Goal: Task Accomplishment & Management: Manage account settings

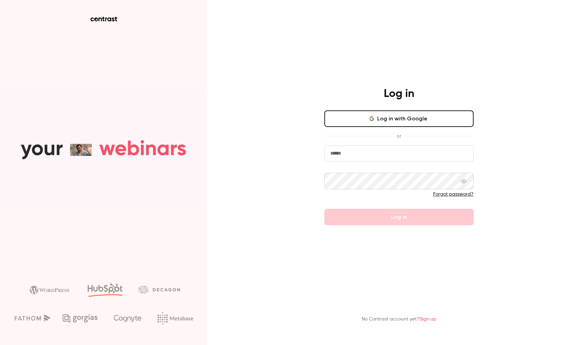
type input "**********"
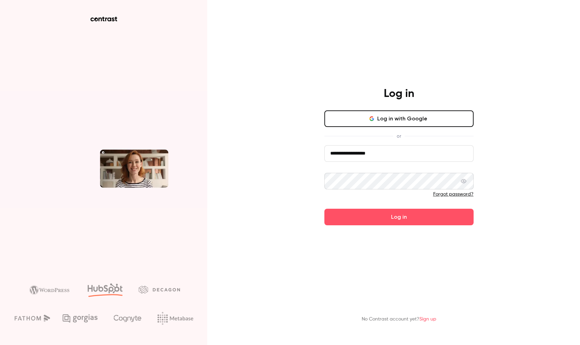
click at [405, 220] on button "Log in" at bounding box center [398, 217] width 149 height 17
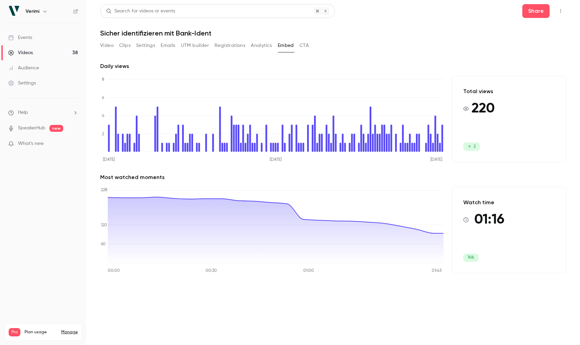
click at [35, 52] on link "Videos 38" at bounding box center [43, 52] width 86 height 15
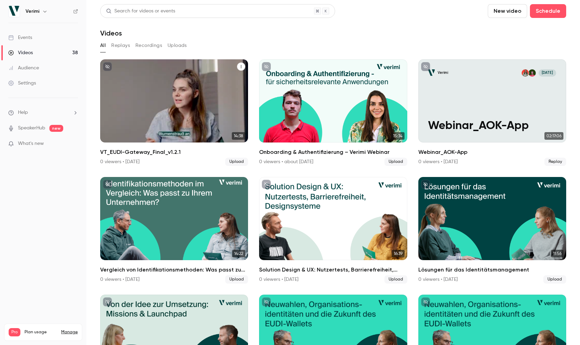
click at [167, 82] on div "Verimi [DATE] VT_EUDI-Gateway_Final_v1.2.1" at bounding box center [174, 100] width 148 height 83
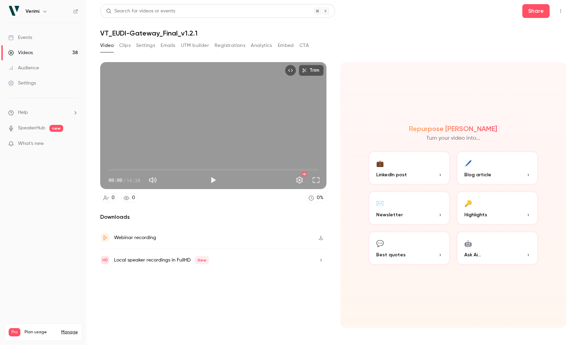
click at [125, 48] on button "Clips" at bounding box center [124, 45] width 11 height 11
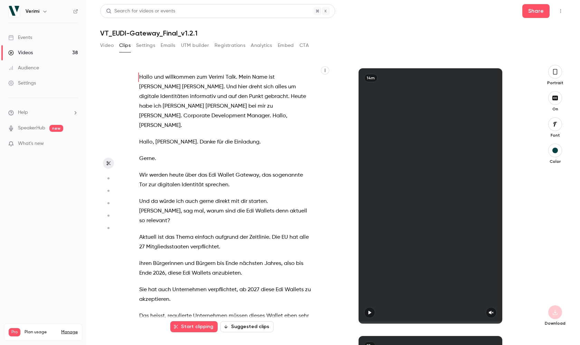
click at [154, 48] on button "Settings" at bounding box center [145, 45] width 19 height 11
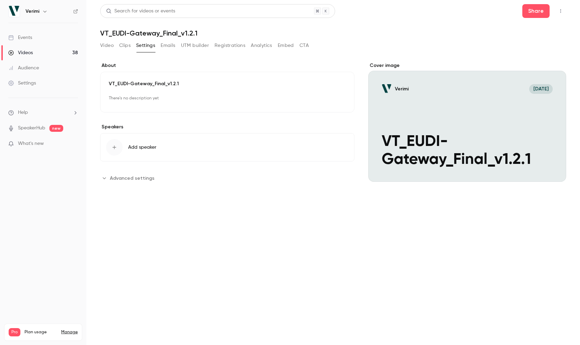
click at [463, 117] on div "Cover image" at bounding box center [467, 122] width 198 height 120
click at [0, 0] on input "Verimi [DATE] VT_EUDI-Gateway_Final_v1.2.1" at bounding box center [0, 0] width 0 height 0
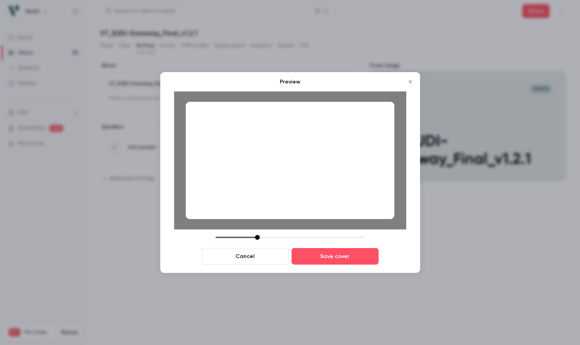
drag, startPoint x: 265, startPoint y: 239, endPoint x: 258, endPoint y: 239, distance: 7.3
click at [258, 239] on div at bounding box center [257, 237] width 5 height 5
click at [255, 258] on button "Cancel" at bounding box center [245, 256] width 87 height 17
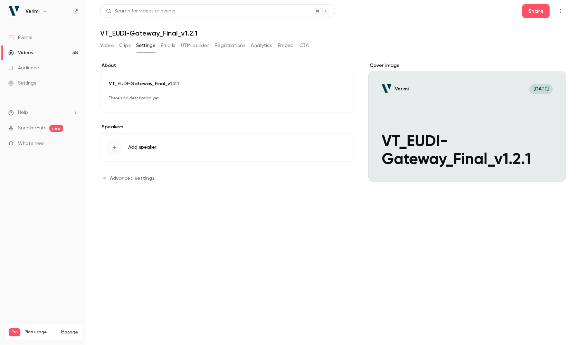
click at [411, 127] on div "Cover image" at bounding box center [467, 122] width 198 height 120
click at [0, 0] on input "Verimi [DATE] VT_EUDI-Gateway_Final_v1.2.1" at bounding box center [0, 0] width 0 height 0
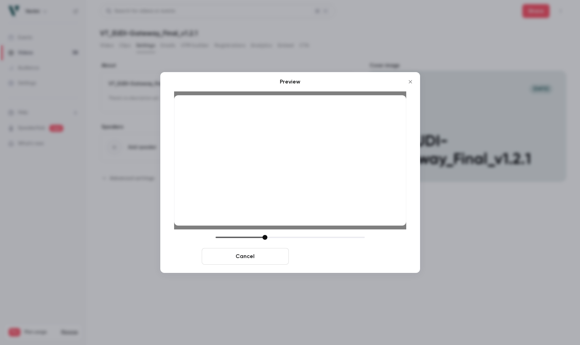
click at [351, 258] on button "Save cover" at bounding box center [335, 256] width 87 height 17
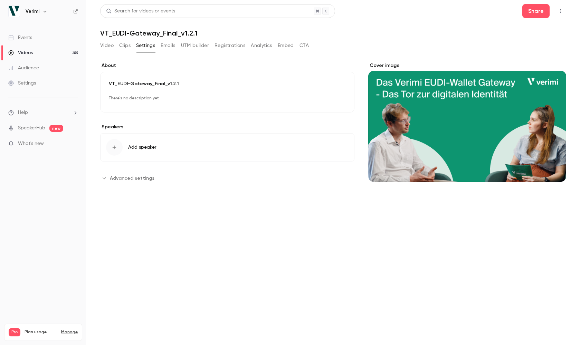
click at [226, 243] on section "**********" at bounding box center [333, 190] width 466 height 301
click at [142, 147] on span "Add speaker" at bounding box center [142, 147] width 28 height 7
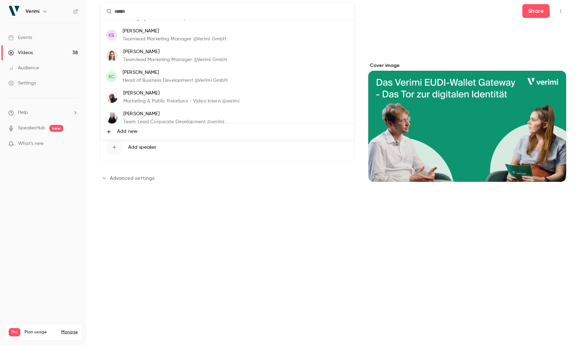
scroll to position [41, 0]
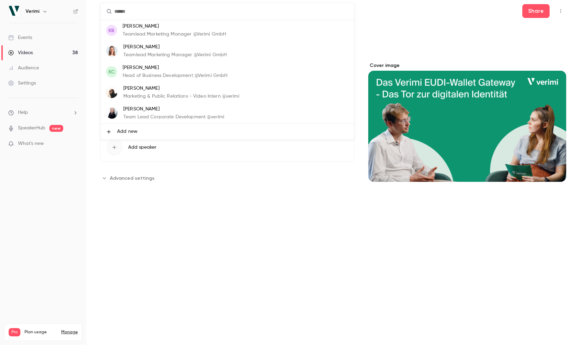
drag, startPoint x: 168, startPoint y: 247, endPoint x: 152, endPoint y: 222, distance: 29.7
click at [168, 247] on div at bounding box center [290, 172] width 580 height 345
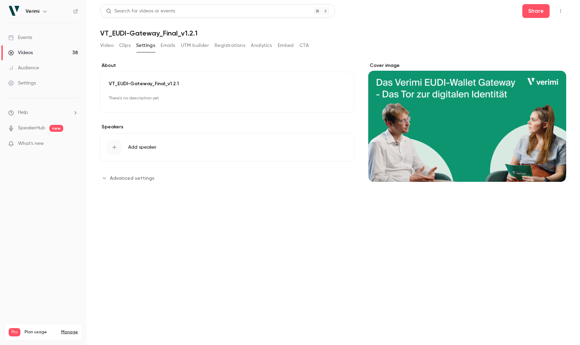
click at [118, 149] on div "button" at bounding box center [114, 147] width 17 height 17
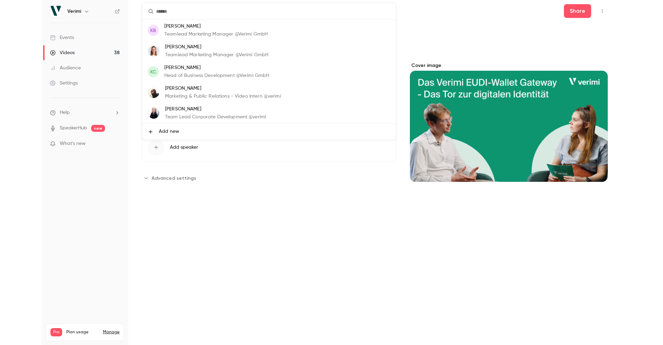
scroll to position [0, 0]
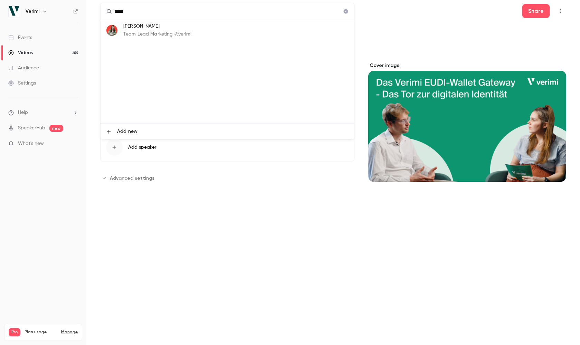
type input "*****"
click at [170, 35] on p "Team Lead Marketing @verimi" at bounding box center [157, 34] width 68 height 7
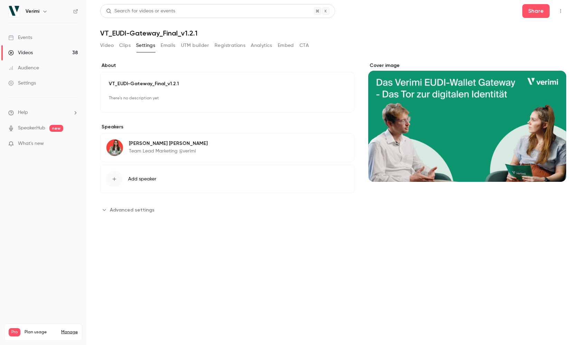
click at [138, 184] on button "Add speaker" at bounding box center [227, 179] width 254 height 28
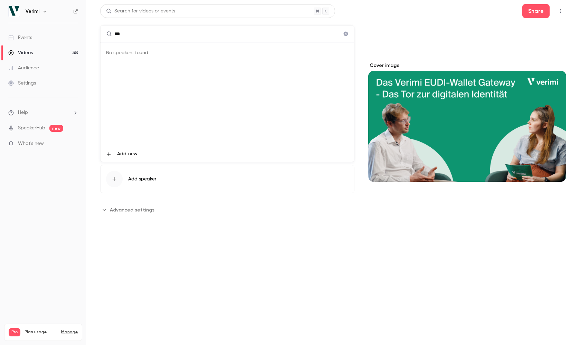
type input "***"
click at [115, 155] on li "Add new" at bounding box center [228, 154] width 254 height 16
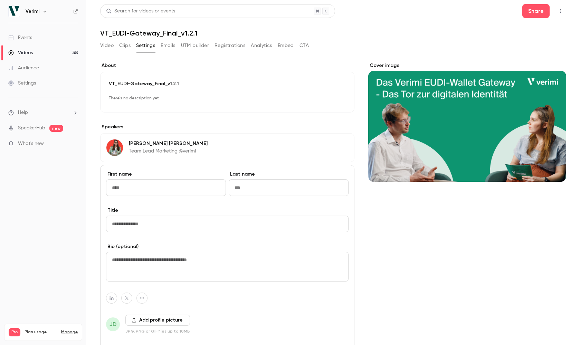
click at [163, 190] on input "First name" at bounding box center [166, 188] width 120 height 17
type input "********"
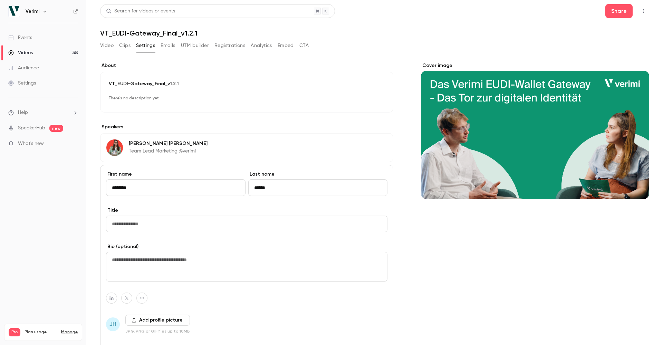
type input "******"
click at [179, 230] on input "Title" at bounding box center [247, 224] width 282 height 17
paste input "**********"
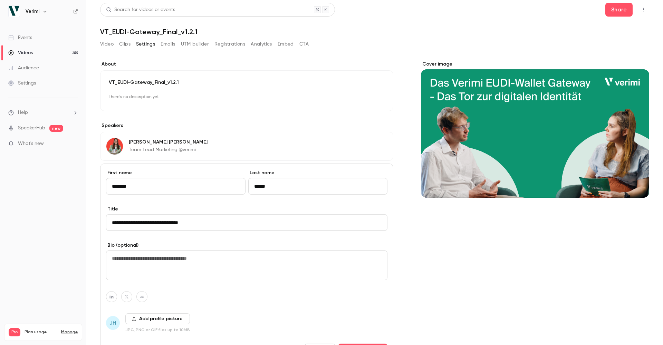
type input "**********"
click at [539, 278] on div "Cover image" at bounding box center [535, 223] width 228 height 325
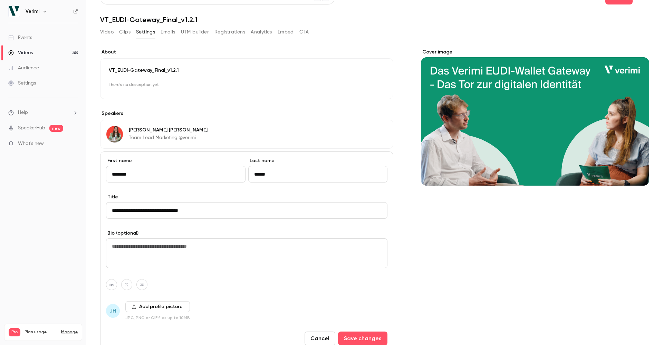
click at [154, 309] on button "Add profile picture" at bounding box center [157, 307] width 65 height 11
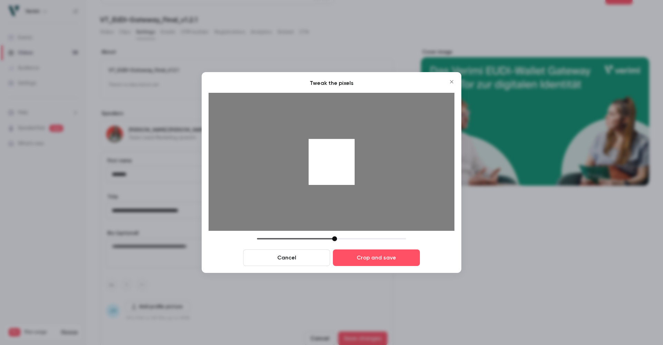
drag, startPoint x: 309, startPoint y: 240, endPoint x: 337, endPoint y: 244, distance: 28.9
click at [337, 244] on div "Cancel Crop and save" at bounding box center [332, 252] width 246 height 30
drag, startPoint x: 338, startPoint y: 178, endPoint x: 339, endPoint y: 188, distance: 9.7
click at [339, 188] on div at bounding box center [332, 162] width 246 height 138
click at [380, 263] on button "Crop and save" at bounding box center [376, 258] width 87 height 17
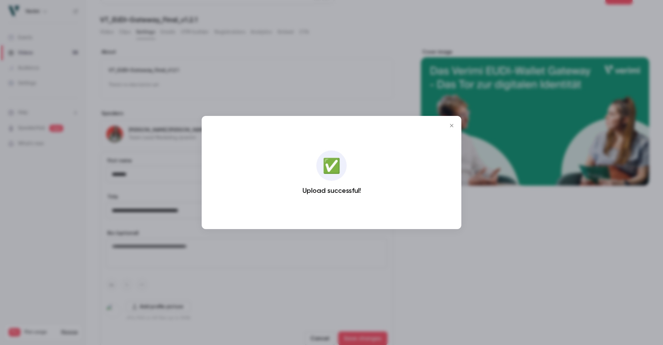
click at [453, 126] on icon "Close" at bounding box center [452, 126] width 8 height 6
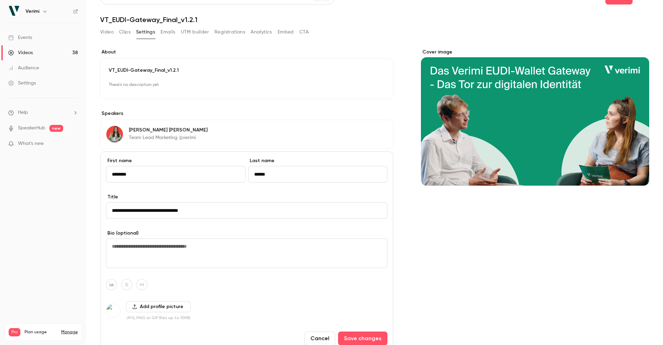
click at [115, 309] on img at bounding box center [113, 311] width 14 height 14
click at [166, 307] on button "Add profile picture" at bounding box center [158, 307] width 65 height 11
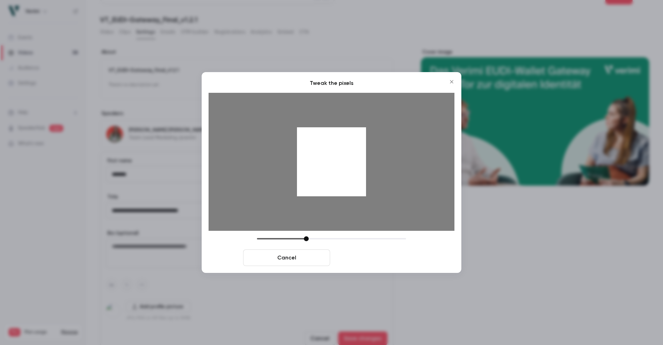
click at [377, 259] on button "Crop and save" at bounding box center [376, 258] width 87 height 17
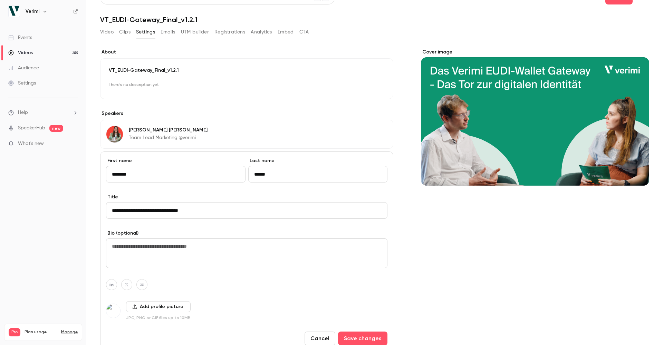
scroll to position [58, 0]
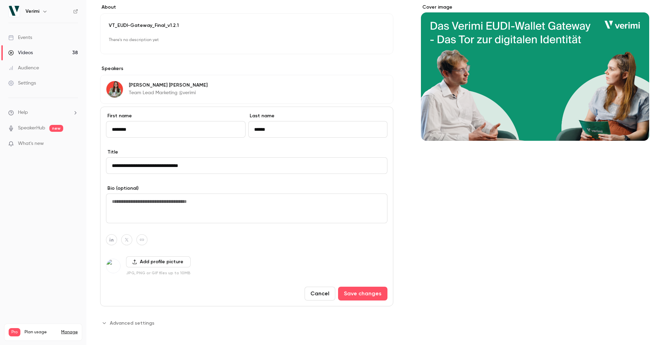
click at [112, 241] on icon "button" at bounding box center [111, 240] width 5 height 4
click at [116, 223] on input at bounding box center [108, 224] width 70 height 6
paste input "**********"
type input "**********"
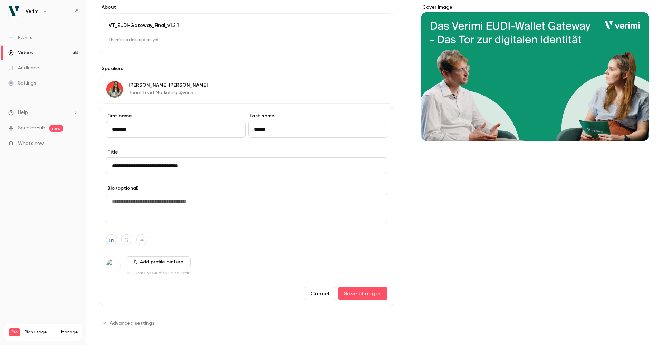
click at [253, 252] on div "**********" at bounding box center [246, 207] width 293 height 200
click at [192, 23] on p "VT_EUDI-Gateway_Final_v1.2.1" at bounding box center [247, 25] width 276 height 7
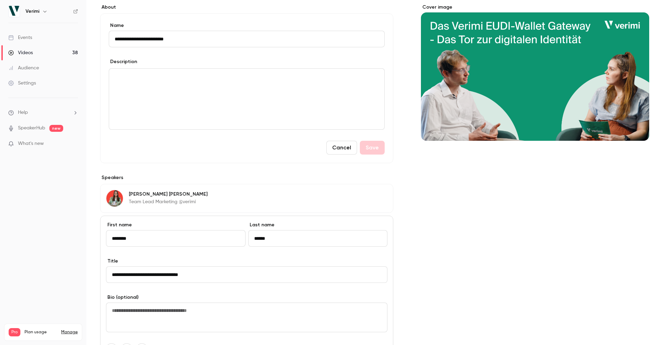
drag, startPoint x: 199, startPoint y: 42, endPoint x: 110, endPoint y: 40, distance: 88.5
click at [110, 40] on input "**********" at bounding box center [247, 39] width 276 height 17
click at [206, 40] on input "**********" at bounding box center [247, 39] width 276 height 17
type input "**********"
drag, startPoint x: 496, startPoint y: 187, endPoint x: 493, endPoint y: 189, distance: 4.2
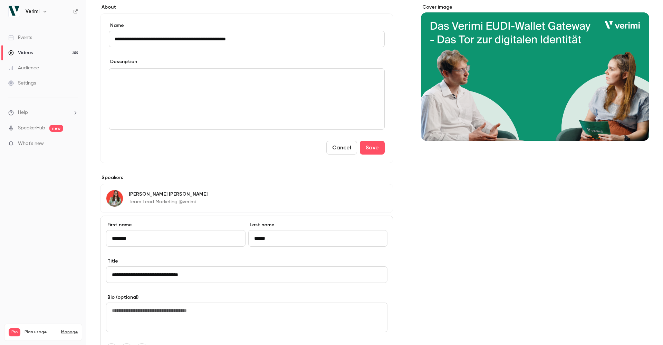
click at [493, 189] on div "Cover image" at bounding box center [535, 221] width 228 height 434
click at [371, 147] on button "Save" at bounding box center [372, 148] width 25 height 14
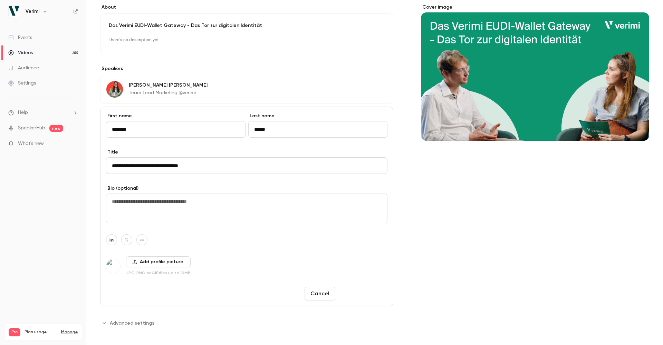
click at [366, 297] on button "Save changes" at bounding box center [362, 294] width 49 height 14
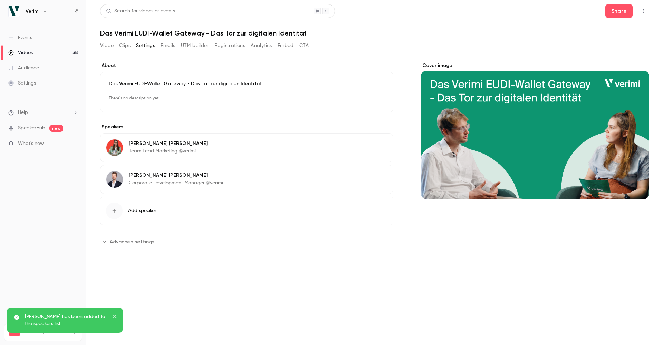
click at [189, 42] on button "UTM builder" at bounding box center [195, 45] width 28 height 11
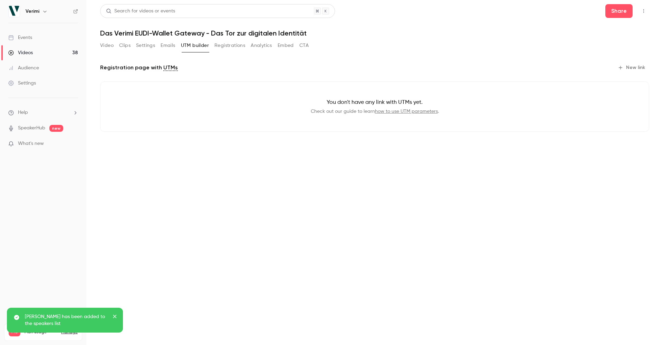
click at [238, 46] on button "Registrations" at bounding box center [230, 45] width 31 height 11
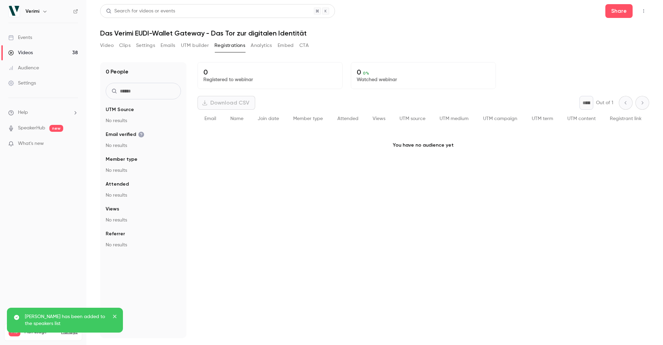
click at [269, 46] on button "Analytics" at bounding box center [261, 45] width 21 height 11
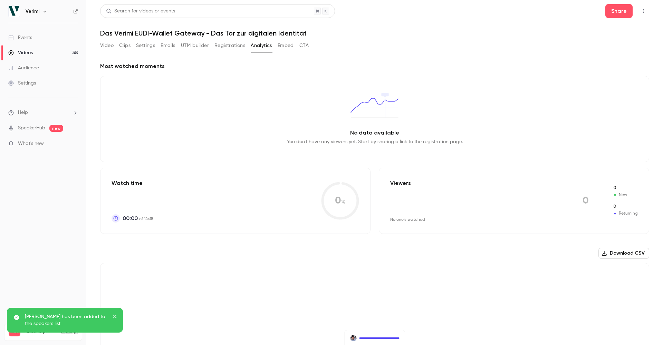
click at [290, 46] on button "Embed" at bounding box center [286, 45] width 16 height 11
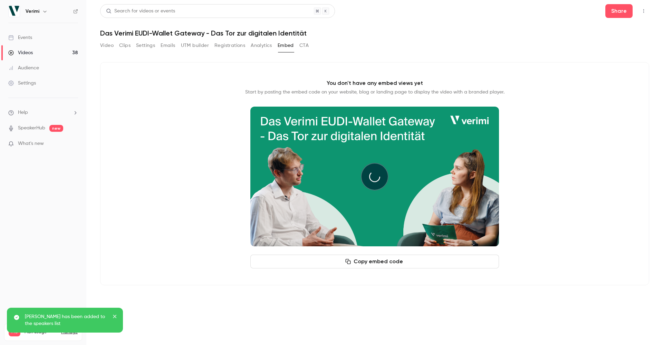
click at [309, 47] on button "CTA" at bounding box center [304, 45] width 9 height 11
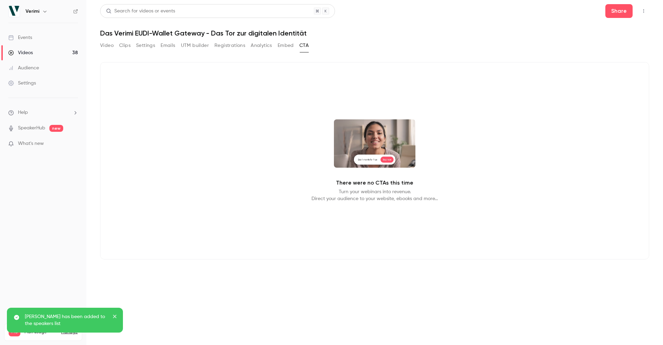
click at [125, 45] on button "Clips" at bounding box center [124, 45] width 11 height 11
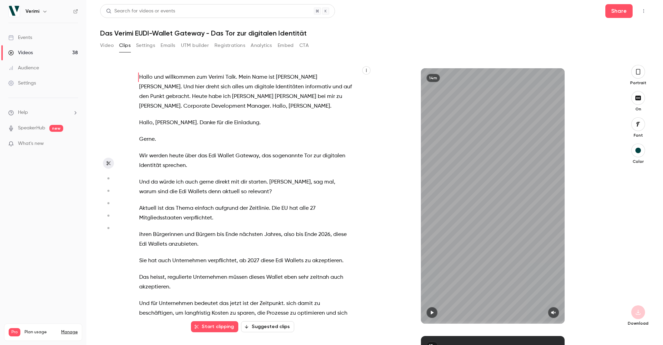
click at [22, 37] on div "Events" at bounding box center [20, 37] width 24 height 7
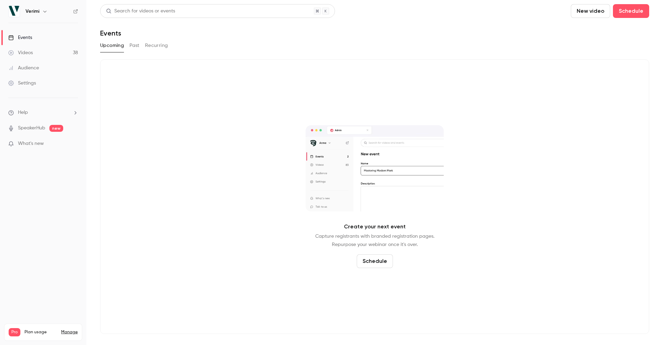
click at [27, 48] on link "Videos 38" at bounding box center [43, 52] width 86 height 15
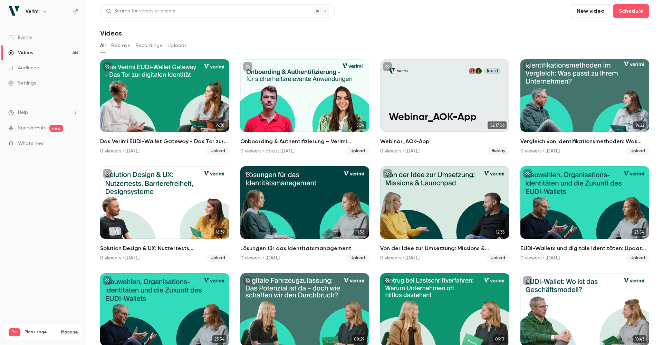
click at [34, 65] on div "Audience" at bounding box center [23, 68] width 31 height 7
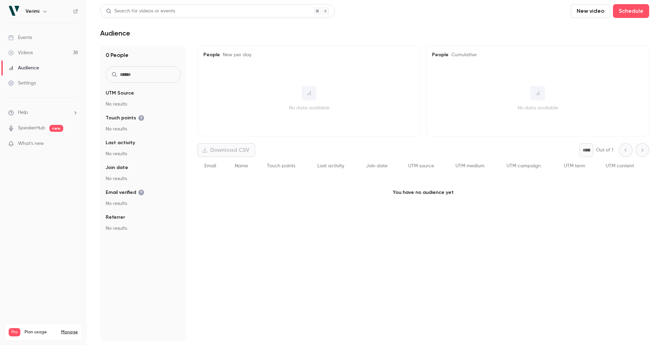
click at [31, 83] on div "Settings" at bounding box center [22, 83] width 28 height 7
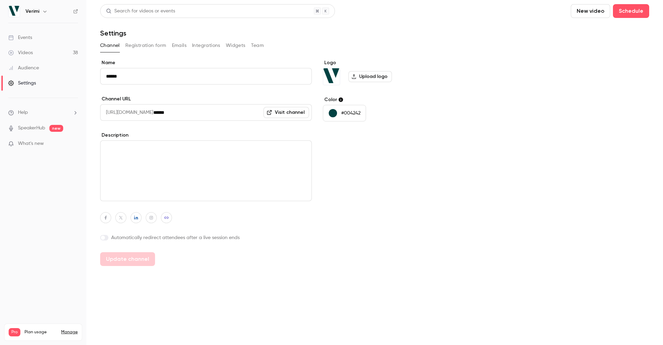
click at [25, 40] on div "Events" at bounding box center [20, 37] width 24 height 7
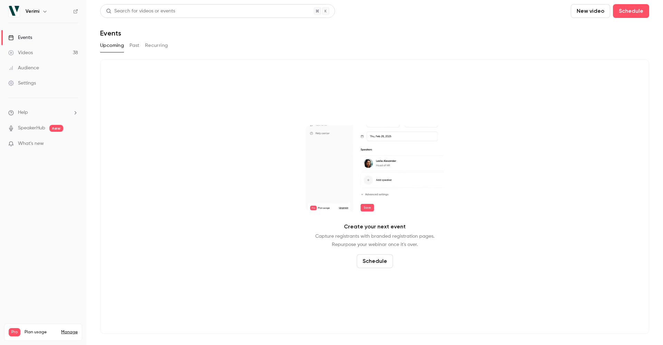
click at [45, 12] on icon "button" at bounding box center [44, 12] width 3 height 2
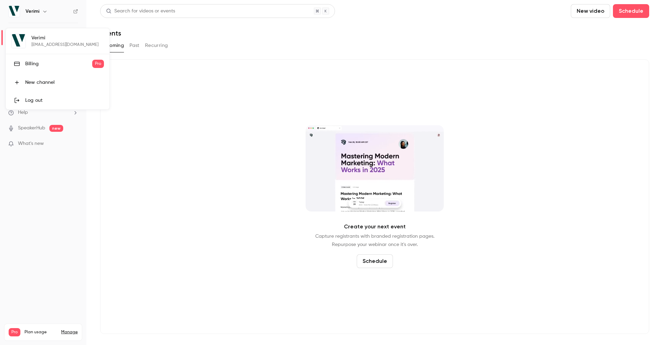
click at [42, 11] on div at bounding box center [331, 172] width 663 height 345
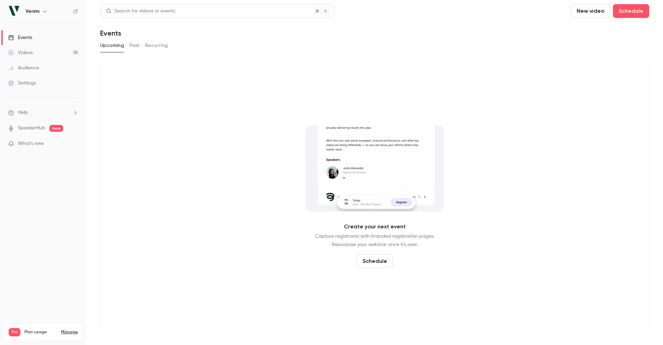
drag, startPoint x: 219, startPoint y: 38, endPoint x: 233, endPoint y: 37, distance: 13.2
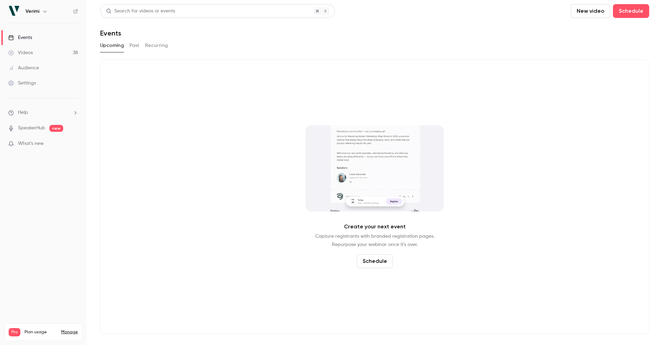
click at [219, 38] on div "Search for videos or events New video Schedule Events Upcoming Past Recurring C…" at bounding box center [374, 169] width 549 height 330
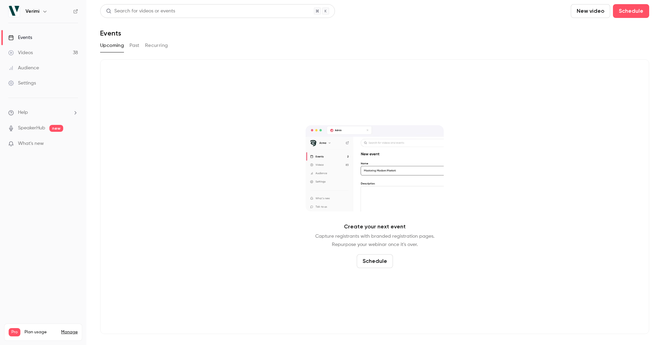
click at [28, 84] on div "Settings" at bounding box center [22, 83] width 28 height 7
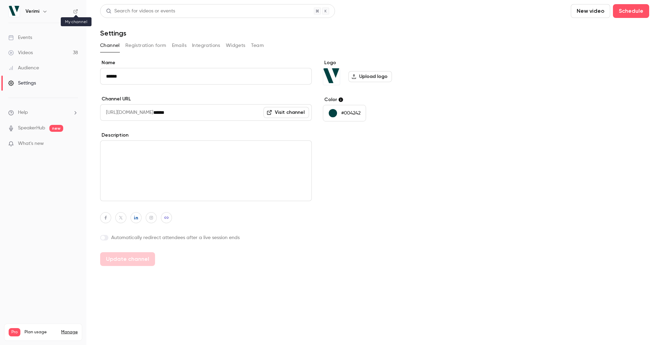
click at [77, 12] on icon at bounding box center [76, 11] width 4 height 4
click at [28, 54] on div "Videos" at bounding box center [20, 52] width 25 height 7
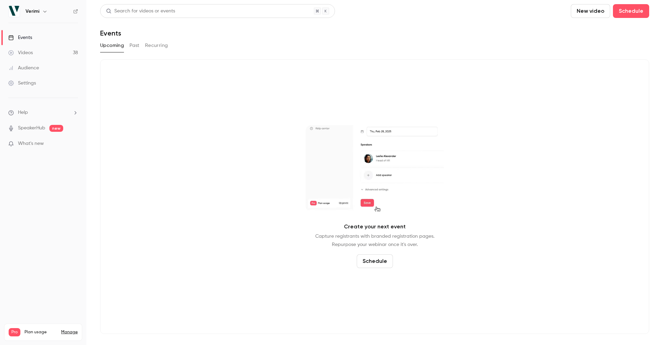
click at [45, 11] on icon "button" at bounding box center [45, 12] width 6 height 6
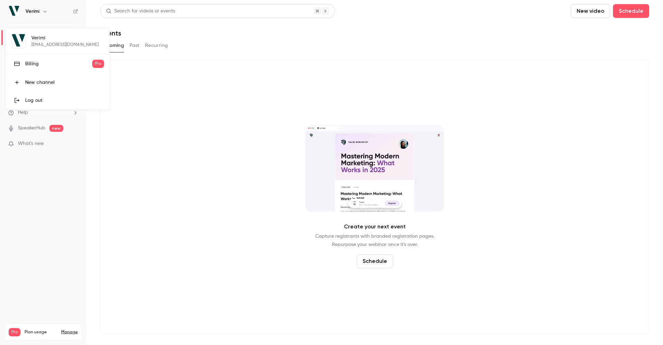
click at [32, 101] on div "Log out" at bounding box center [64, 100] width 79 height 7
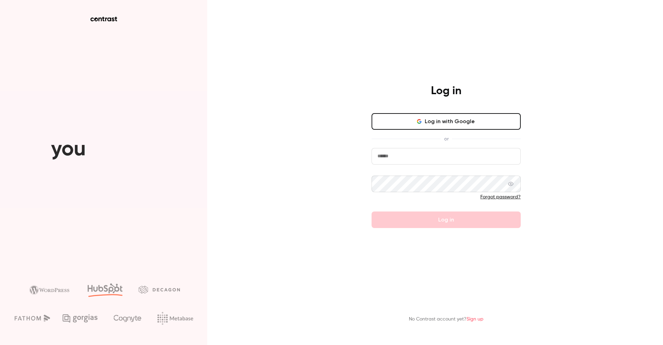
click at [385, 62] on main "Log in Log in with Google or Forgot password? Log in No Contrast account yet? S…" at bounding box center [447, 172] width 180 height 345
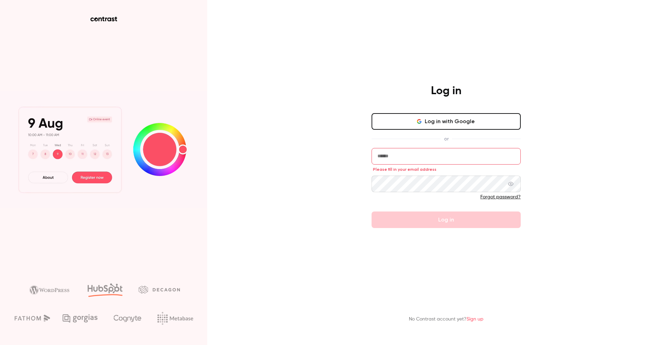
click at [414, 158] on input "email" at bounding box center [446, 156] width 149 height 17
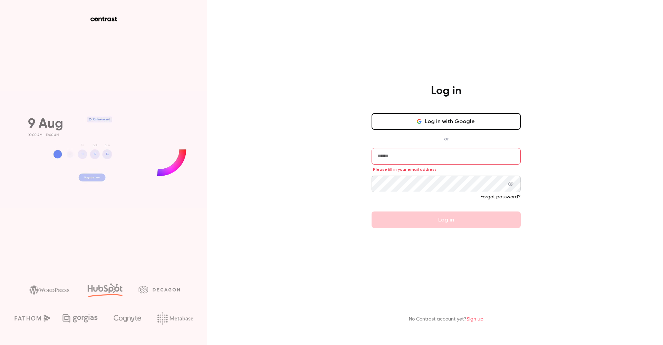
click at [309, 29] on div "Log in Log in with Google or Please fill in your email address Forgot password?…" at bounding box center [331, 172] width 663 height 345
